Goal: Navigation & Orientation: Find specific page/section

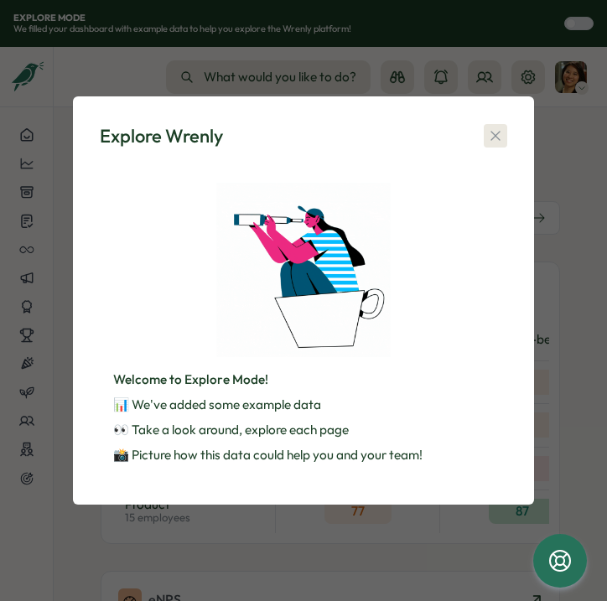
click at [490, 137] on icon "button" at bounding box center [495, 135] width 17 height 17
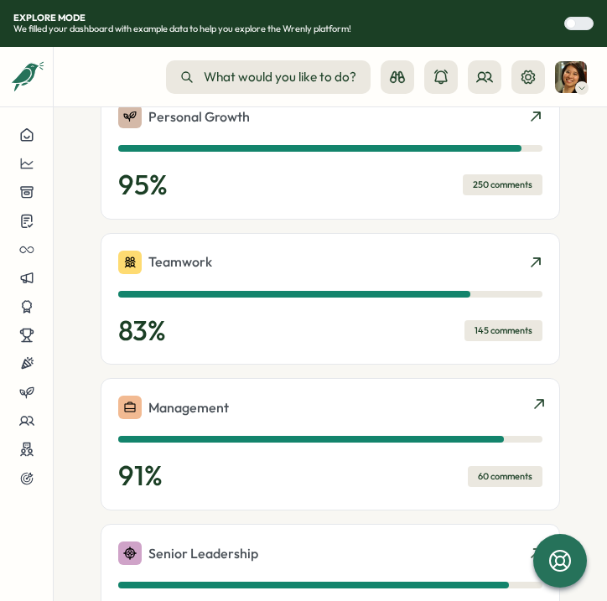
scroll to position [1366, 0]
